Goal: Task Accomplishment & Management: Use online tool/utility

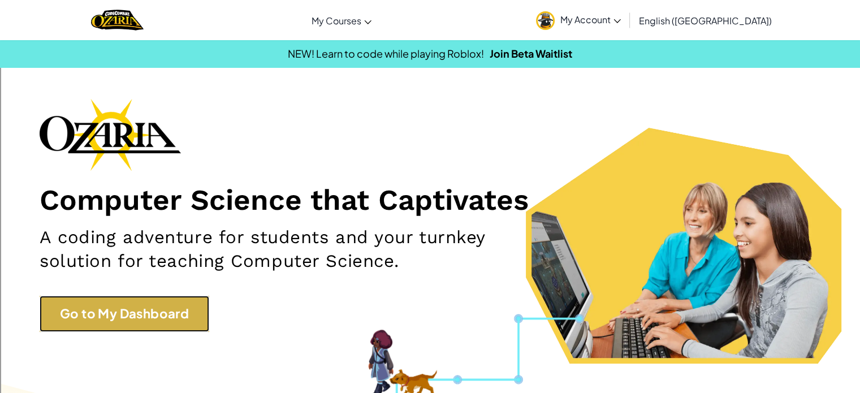
click at [141, 322] on link "Go to My Dashboard" at bounding box center [125, 314] width 170 height 36
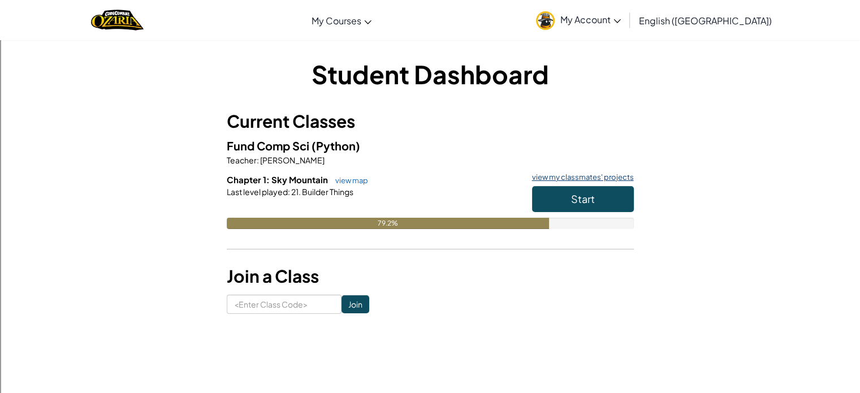
click at [603, 178] on link "view my classmates' projects" at bounding box center [580, 177] width 107 height 7
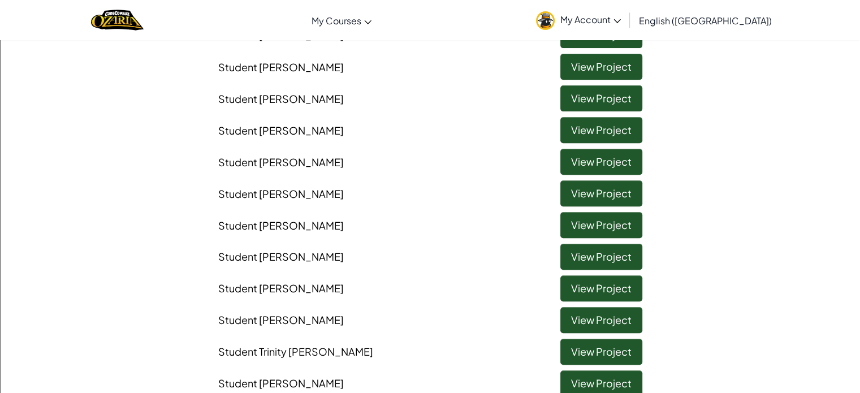
scroll to position [425, 0]
click at [577, 253] on link "View Project" at bounding box center [602, 257] width 82 height 26
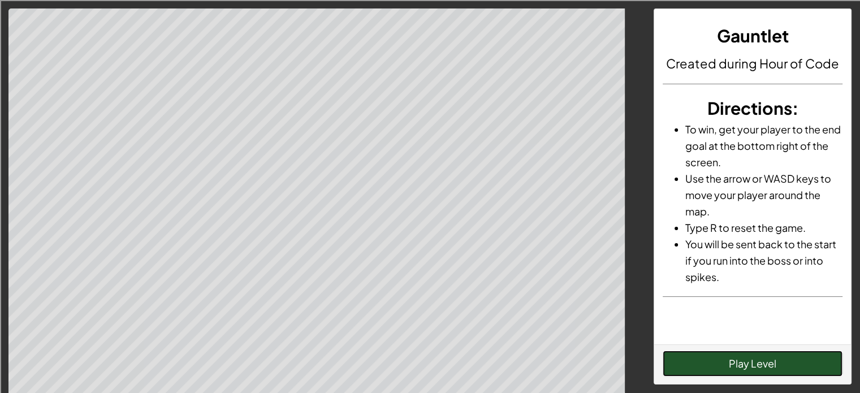
click at [696, 369] on button "Play Level" at bounding box center [753, 364] width 180 height 26
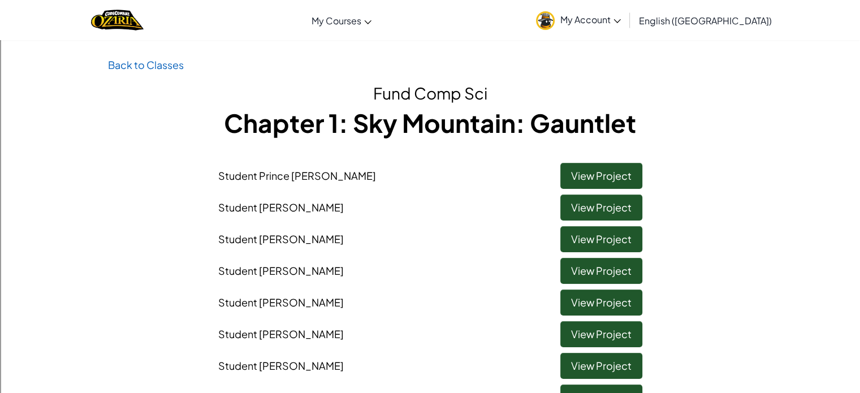
scroll to position [29, 0]
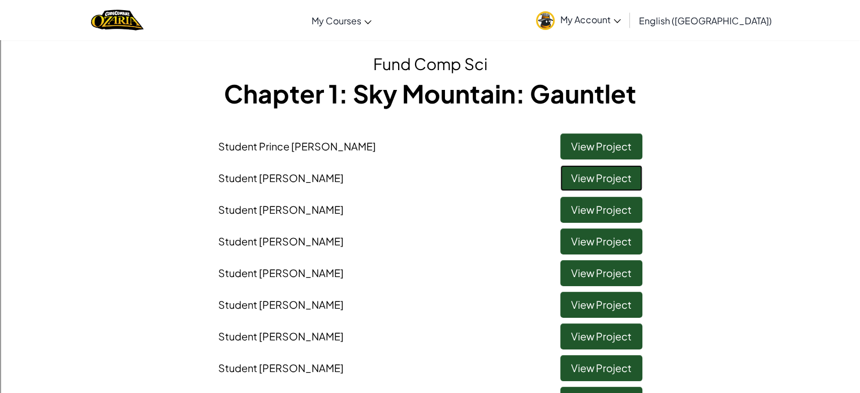
click at [583, 176] on link "View Project" at bounding box center [602, 178] width 82 height 26
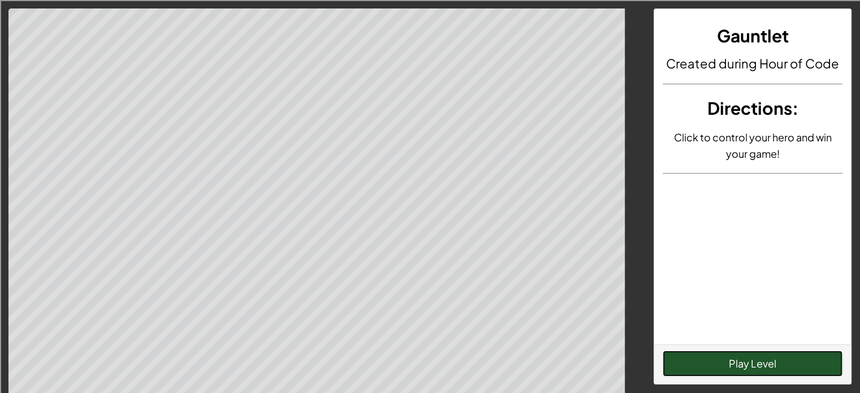
click at [708, 361] on button "Play Level" at bounding box center [753, 364] width 180 height 26
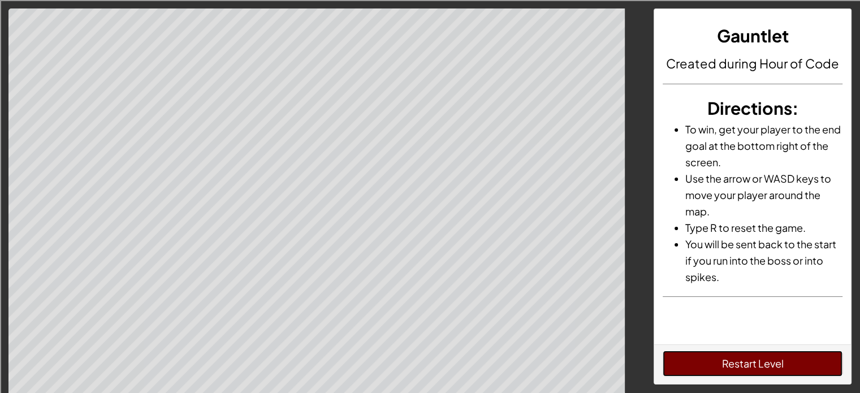
click at [716, 362] on button "Restart Level" at bounding box center [753, 364] width 180 height 26
